Goal: Transaction & Acquisition: Purchase product/service

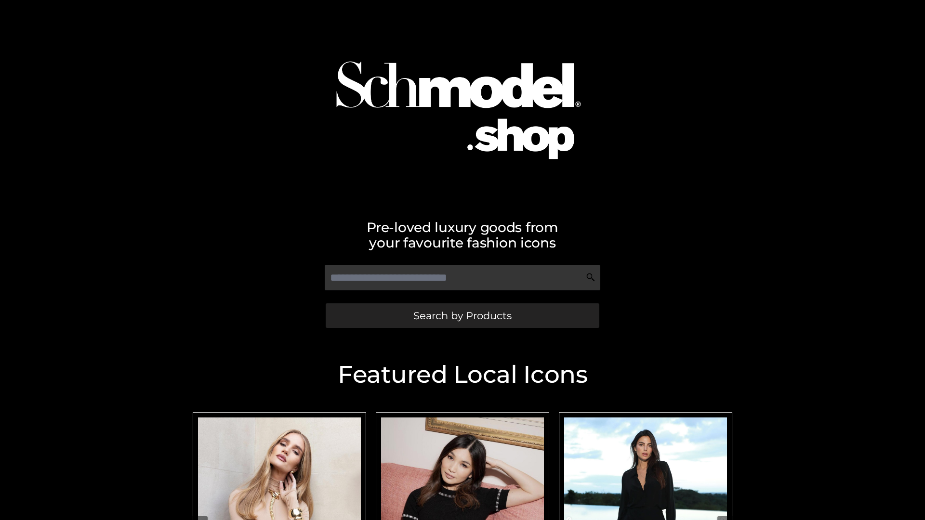
click at [462, 316] on span "Search by Products" at bounding box center [462, 316] width 98 height 10
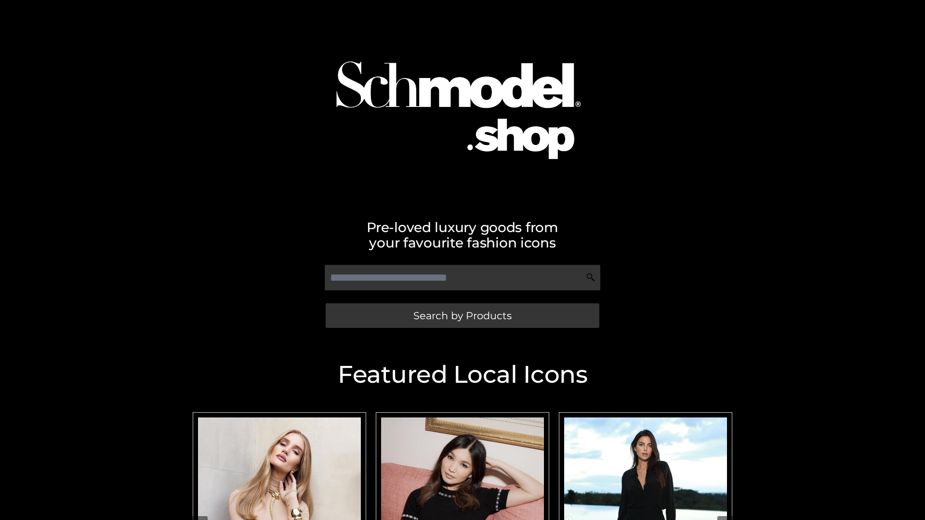
click at [462, 316] on span "Search by Products" at bounding box center [462, 316] width 98 height 10
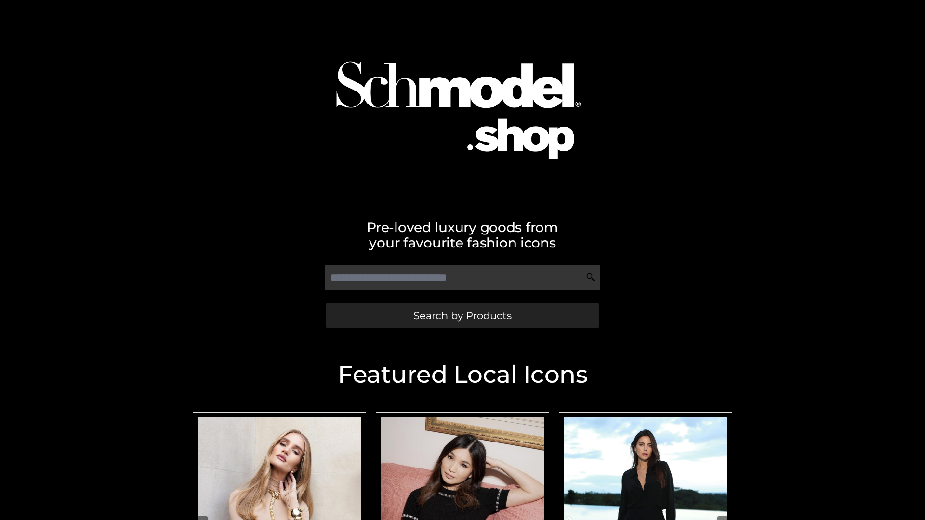
click at [462, 316] on span "Search by Products" at bounding box center [462, 316] width 98 height 10
